Goal: Use online tool/utility: Utilize a website feature to perform a specific function

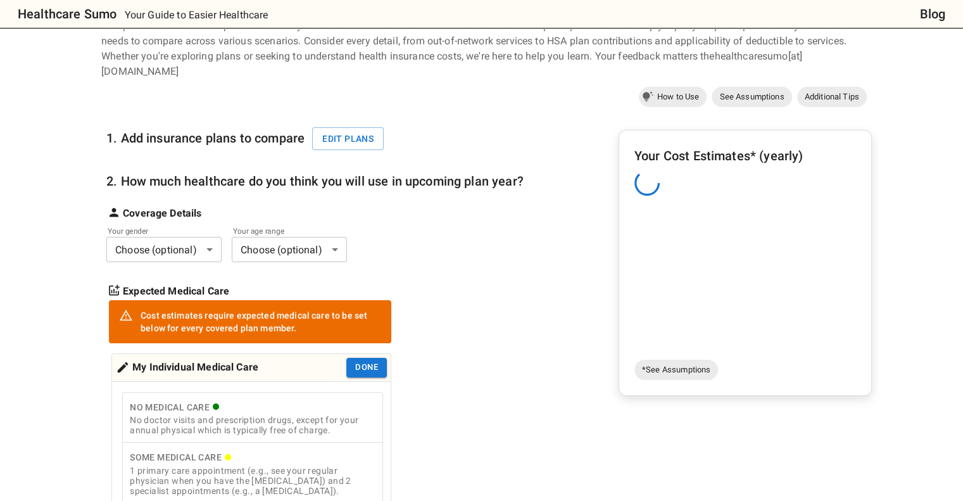
scroll to position [63, 0]
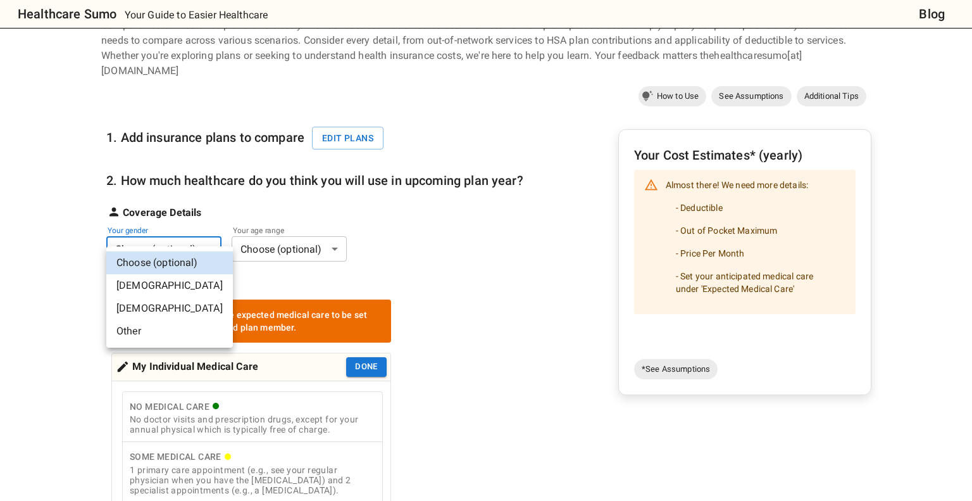
click at [139, 303] on li "[DEMOGRAPHIC_DATA]" at bounding box center [169, 308] width 127 height 23
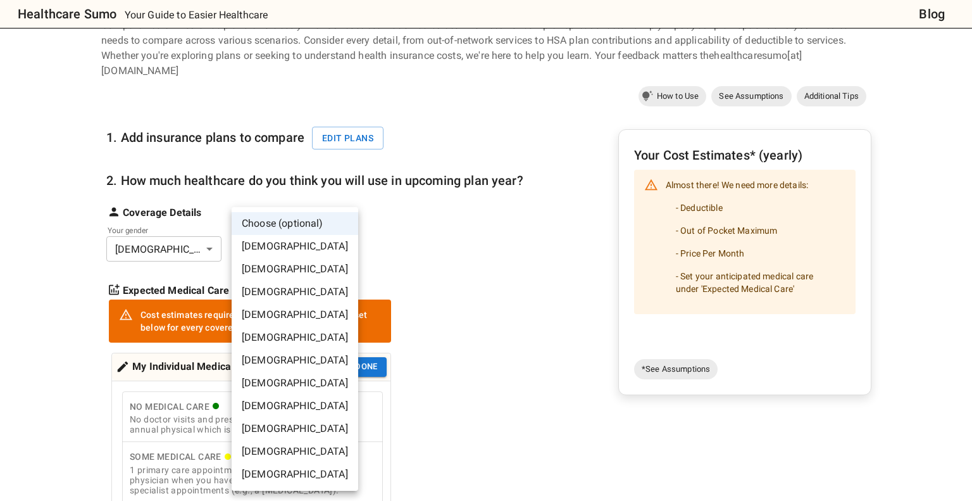
click at [278, 314] on li "[DEMOGRAPHIC_DATA]" at bounding box center [295, 314] width 127 height 23
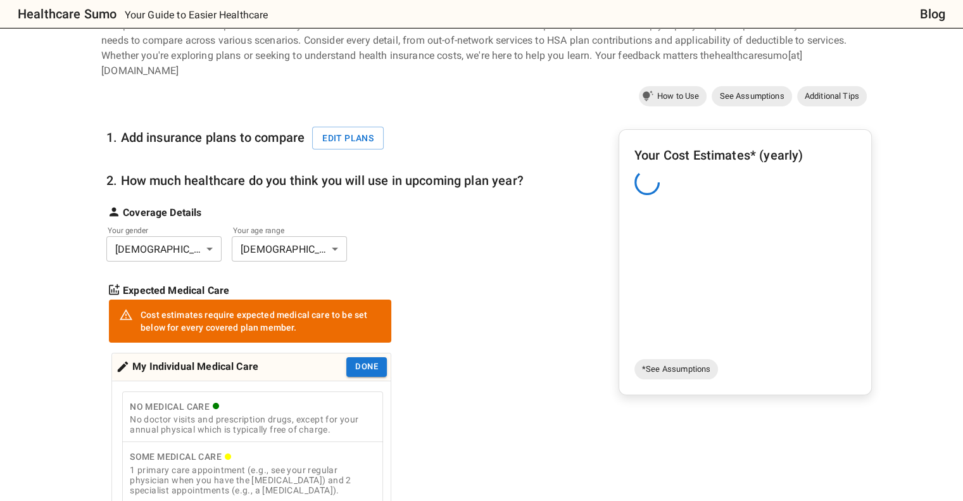
click at [504, 230] on div "Your gender [DEMOGRAPHIC_DATA] * ​ Your age range [DEMOGRAPHIC_DATA] ** ​" at bounding box center [314, 245] width 417 height 31
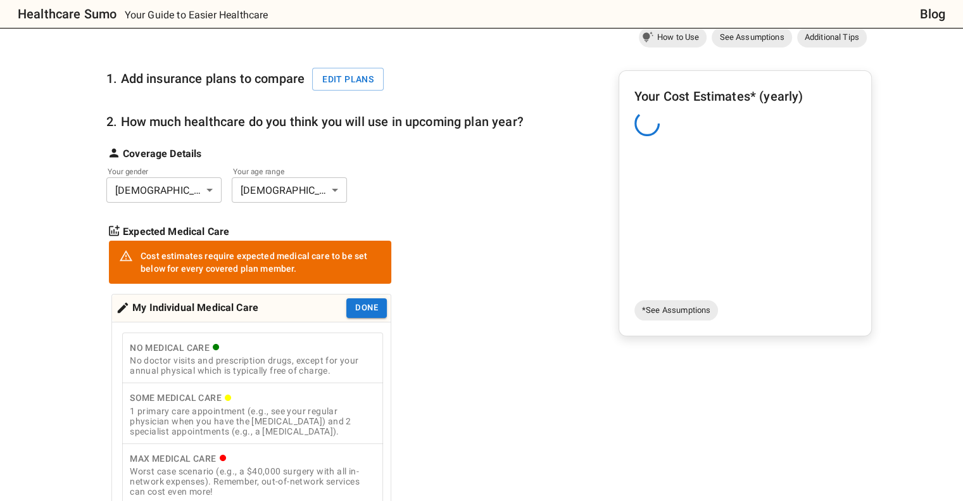
scroll to position [253, 0]
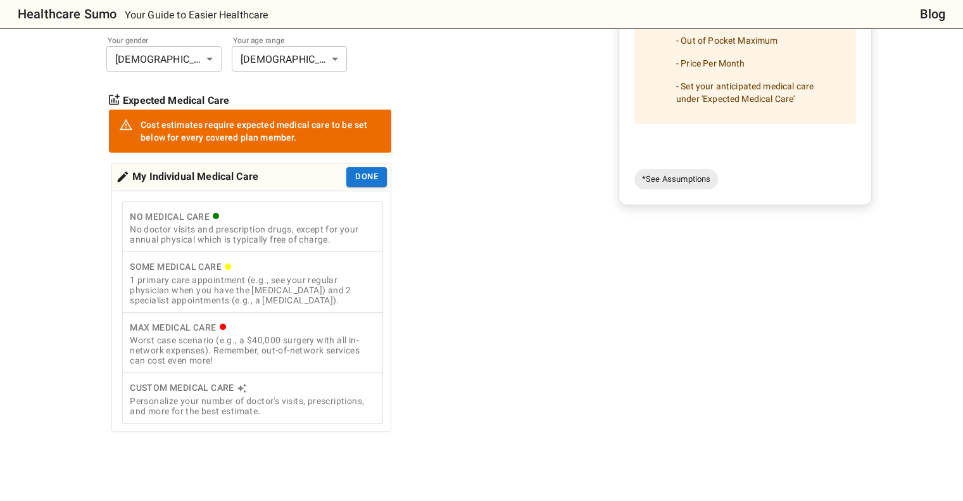
click at [301, 275] on div "1 primary care appointment (e.g., see your regular physician when you have the …" at bounding box center [253, 290] width 246 height 30
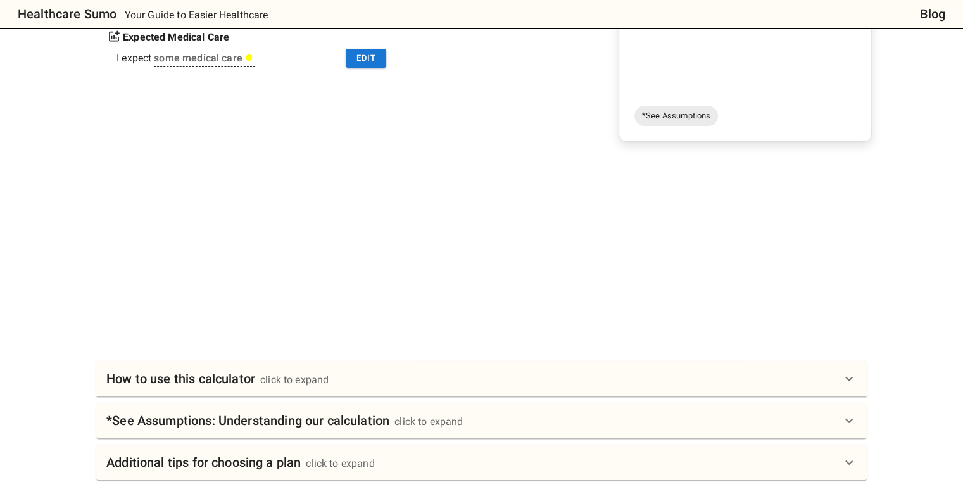
scroll to position [443, 0]
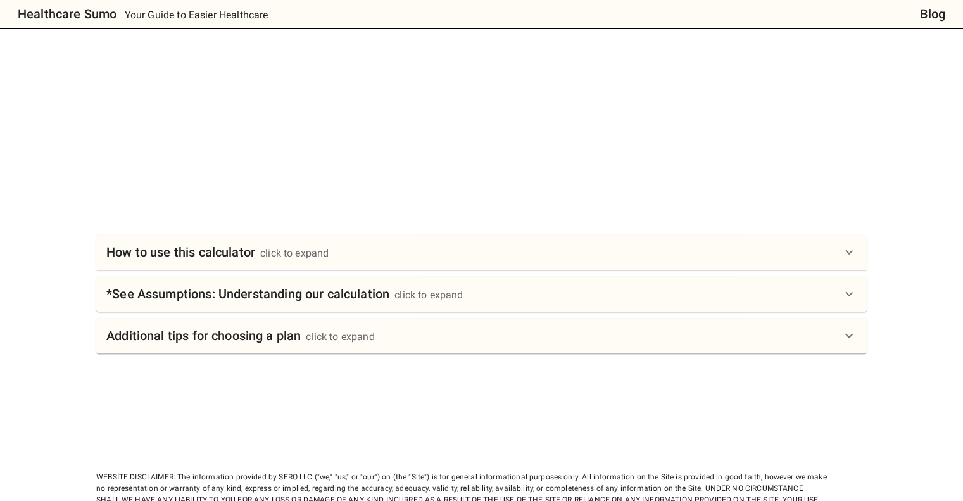
click at [366, 242] on div "How to use this calculator click to expand" at bounding box center [473, 252] width 735 height 20
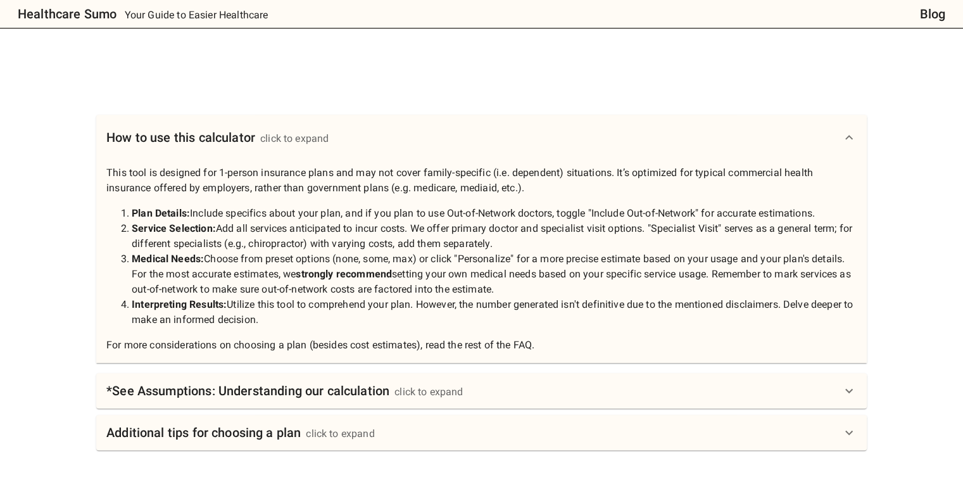
scroll to position [760, 0]
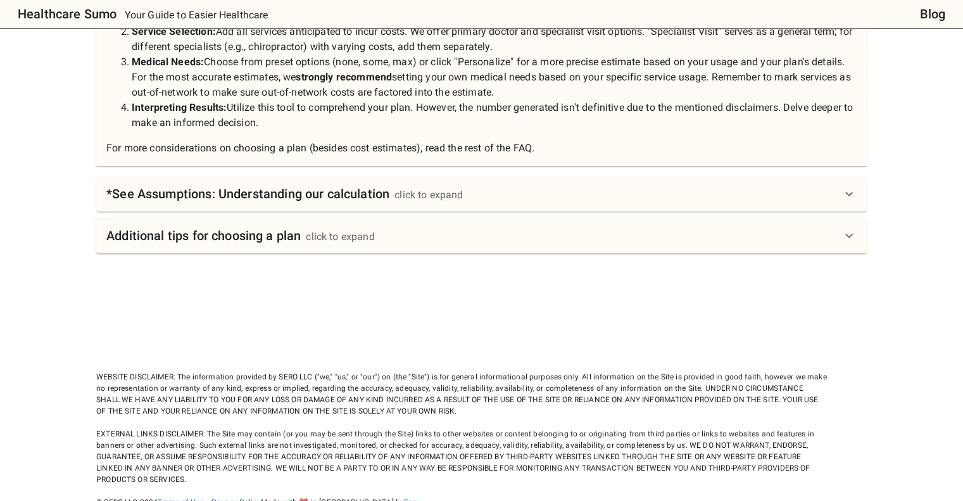
click at [351, 176] on div "*See Assumptions: Understanding our calculation click to expand" at bounding box center [481, 193] width 770 height 35
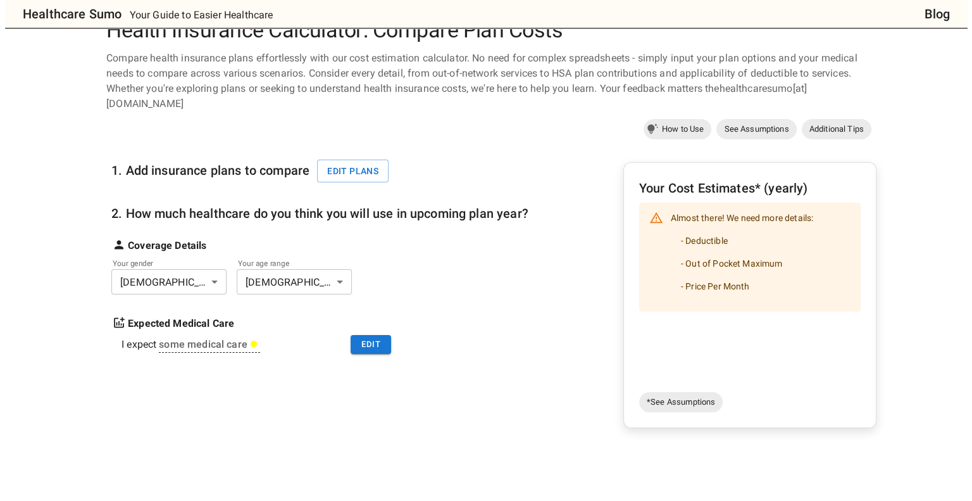
scroll to position [0, 0]
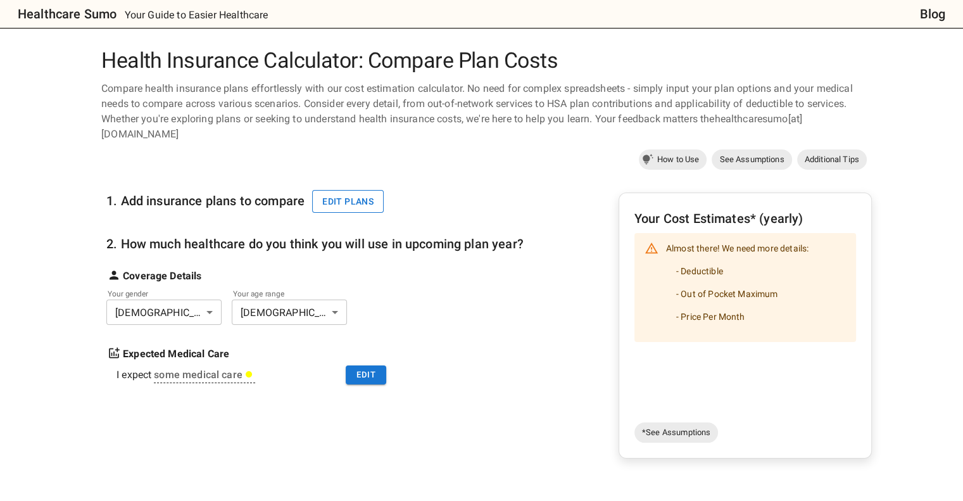
click at [336, 190] on button "Edit plans" at bounding box center [348, 201] width 72 height 23
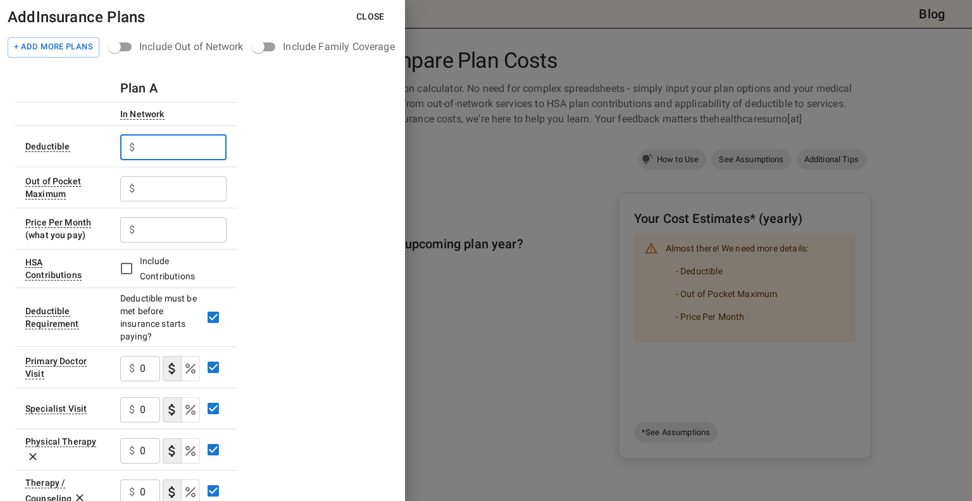
click at [187, 153] on input "text" at bounding box center [183, 147] width 87 height 25
click at [149, 135] on input "text" at bounding box center [183, 147] width 87 height 25
click at [192, 142] on input "text" at bounding box center [183, 147] width 87 height 25
click at [180, 199] on input "text" at bounding box center [183, 188] width 87 height 25
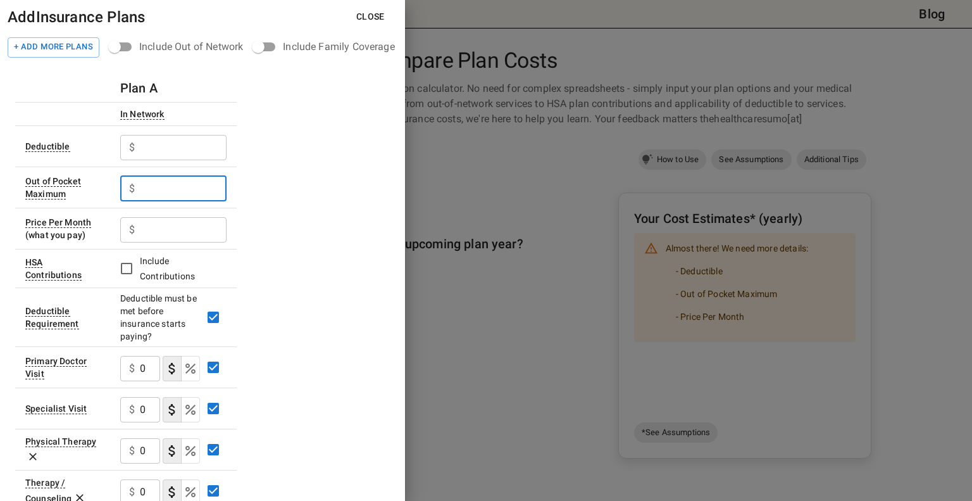
click at [180, 225] on input "text" at bounding box center [183, 229] width 87 height 25
click at [177, 272] on span "Include Contributions" at bounding box center [167, 268] width 55 height 25
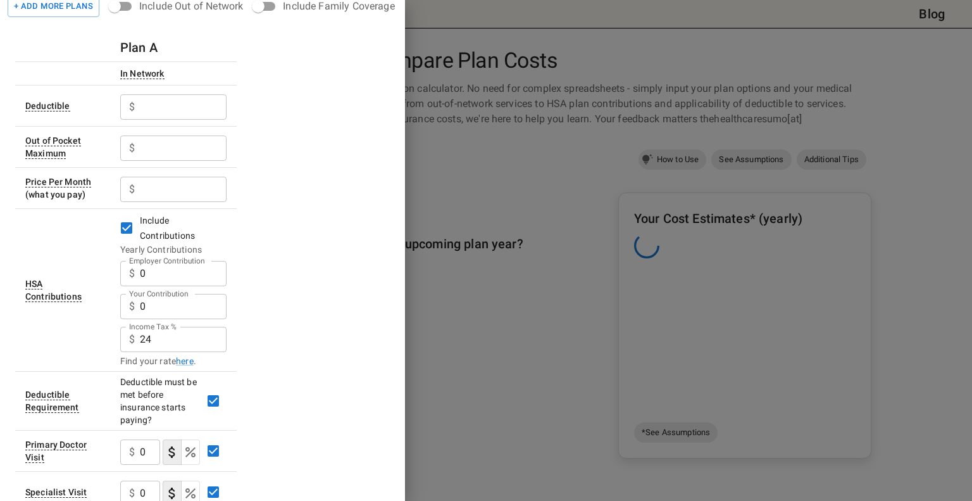
scroll to position [63, 0]
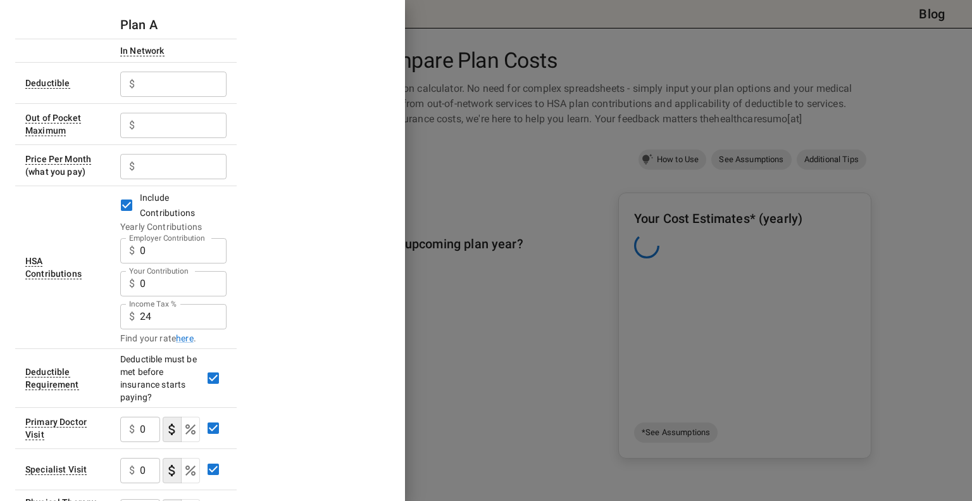
click at [186, 256] on input "0" at bounding box center [183, 250] width 87 height 25
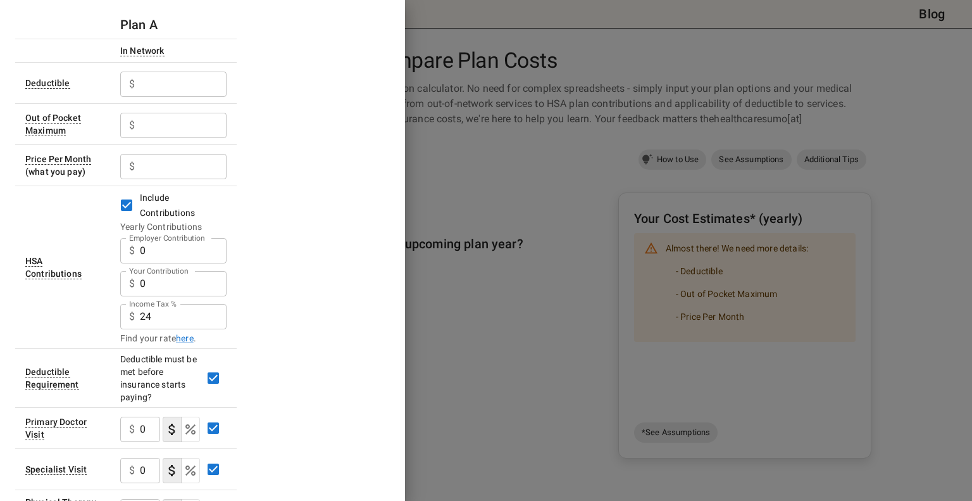
click at [144, 208] on span "Include Contributions" at bounding box center [167, 204] width 55 height 25
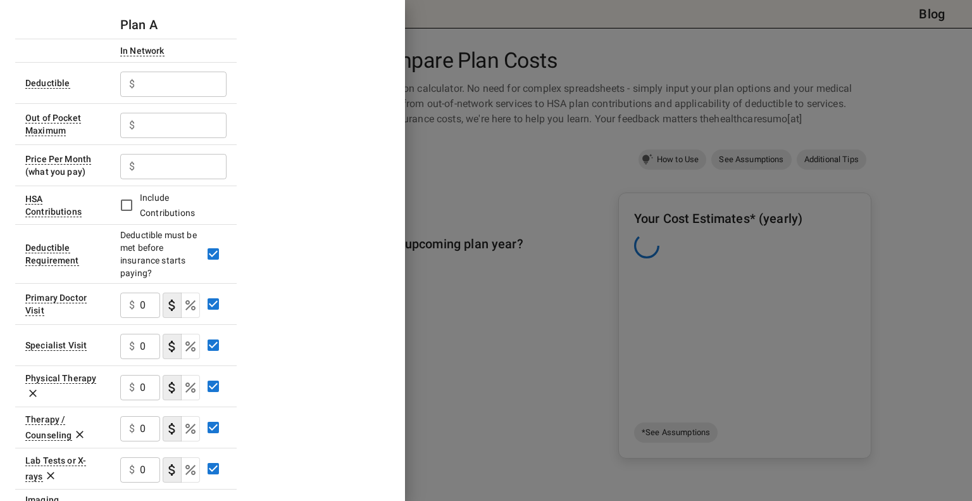
click at [262, 199] on div "Plan A In Network Deductible $ ​ Out of Pocket Maximum $ ​ Price Per Month (wha…" at bounding box center [202, 487] width 375 height 952
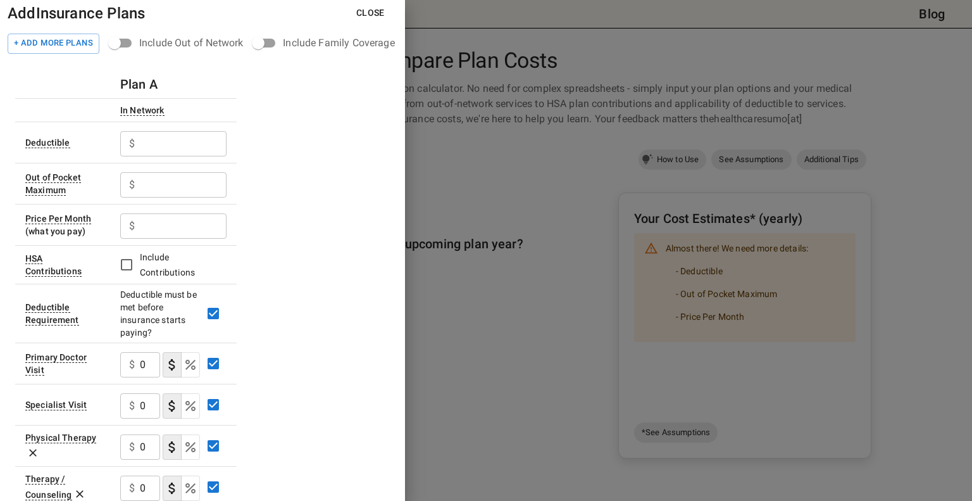
scroll to position [0, 0]
